Goal: Check status: Check status

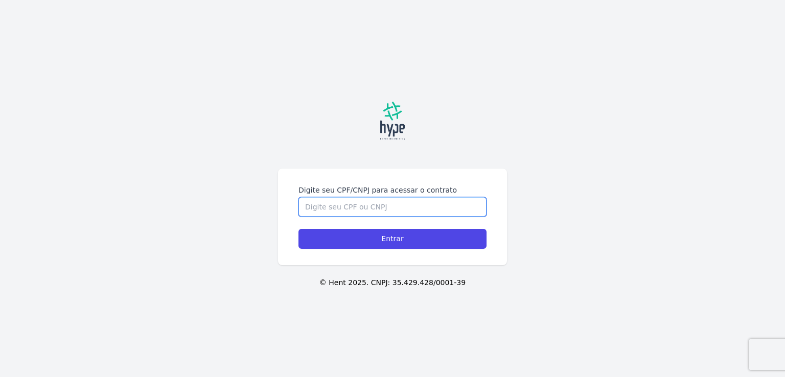
click at [378, 202] on input "Digite seu CPF/CNPJ para acessar o contrato" at bounding box center [392, 206] width 188 height 19
type input "2"
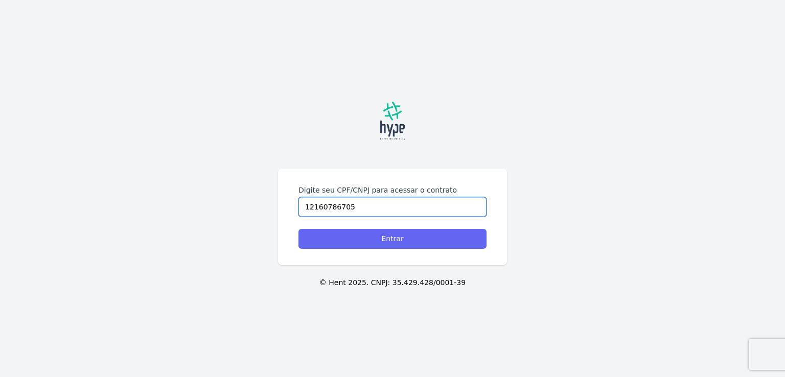
type input "12160786705"
click at [398, 236] on input "Entrar" at bounding box center [392, 239] width 188 height 20
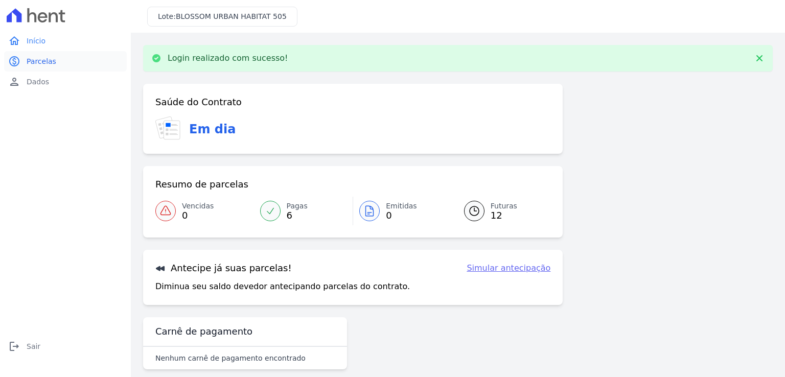
click at [45, 62] on span "Parcelas" at bounding box center [42, 61] width 30 height 10
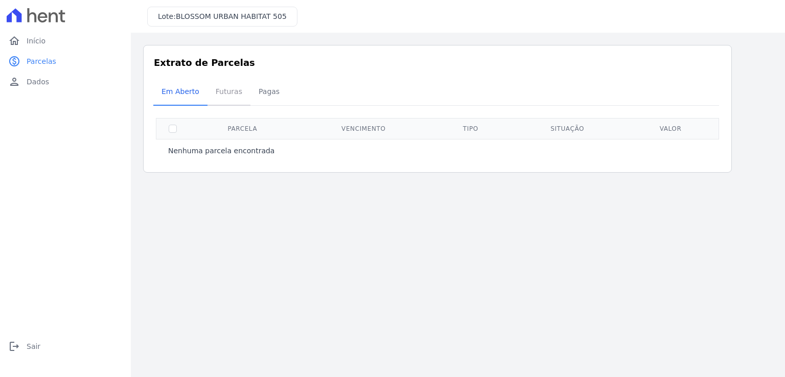
click at [219, 86] on span "Futuras" at bounding box center [228, 91] width 39 height 20
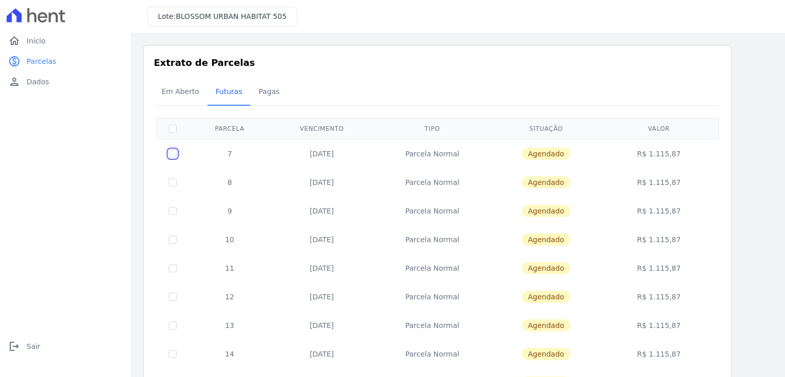
click at [170, 154] on input "checkbox" at bounding box center [173, 154] width 8 height 8
checkbox input "true"
click at [174, 155] on input "checkbox" at bounding box center [173, 154] width 8 height 8
checkbox input "false"
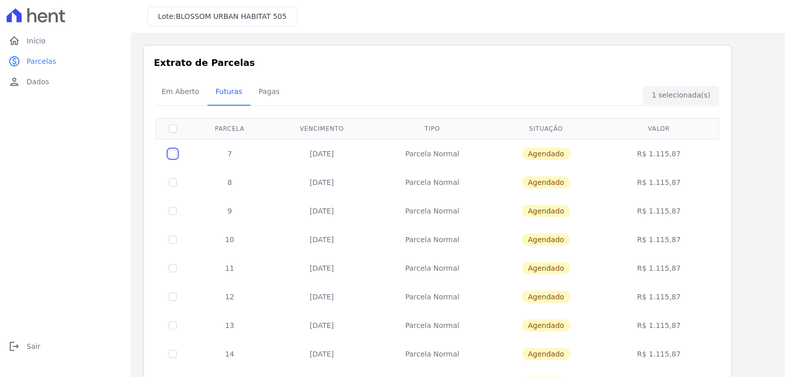
checkbox input "false"
